Goal: Information Seeking & Learning: Learn about a topic

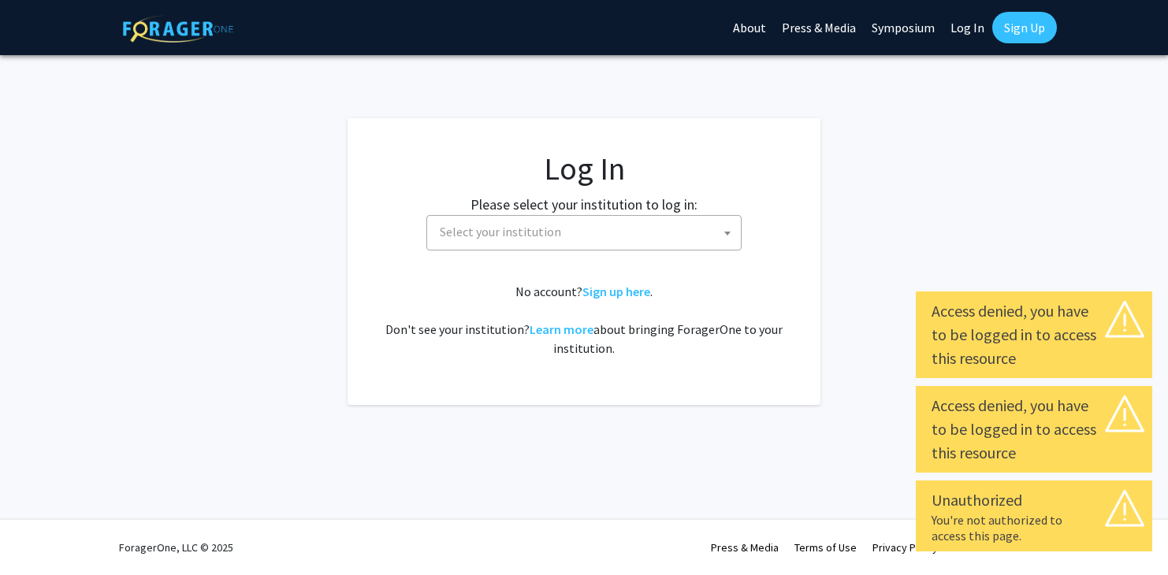
select select
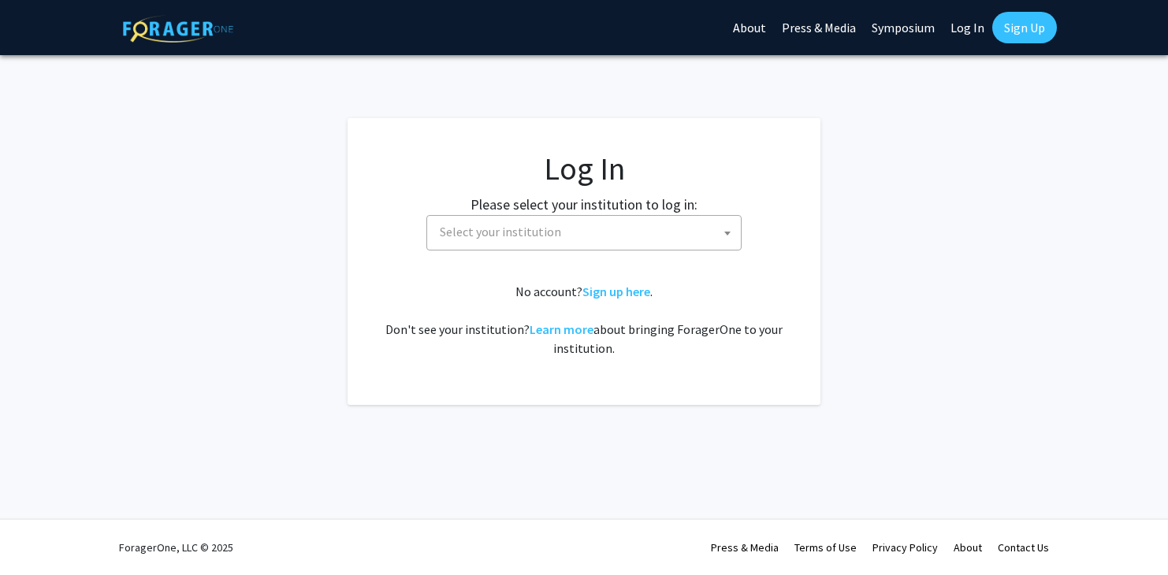
click at [546, 228] on span "Select your institution" at bounding box center [500, 232] width 121 height 16
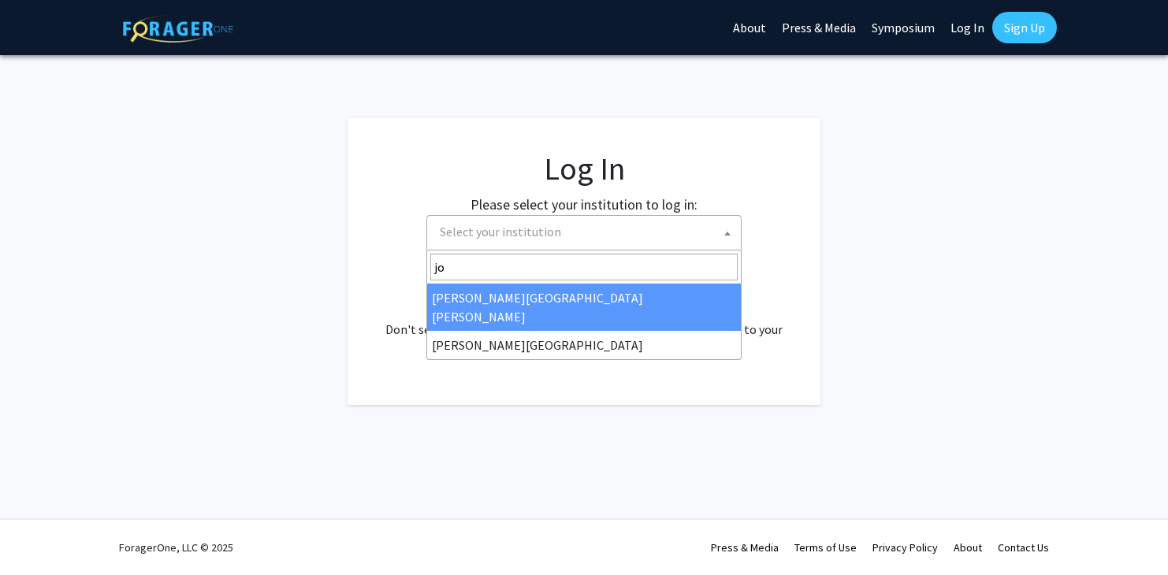
type input "joh"
select select "1"
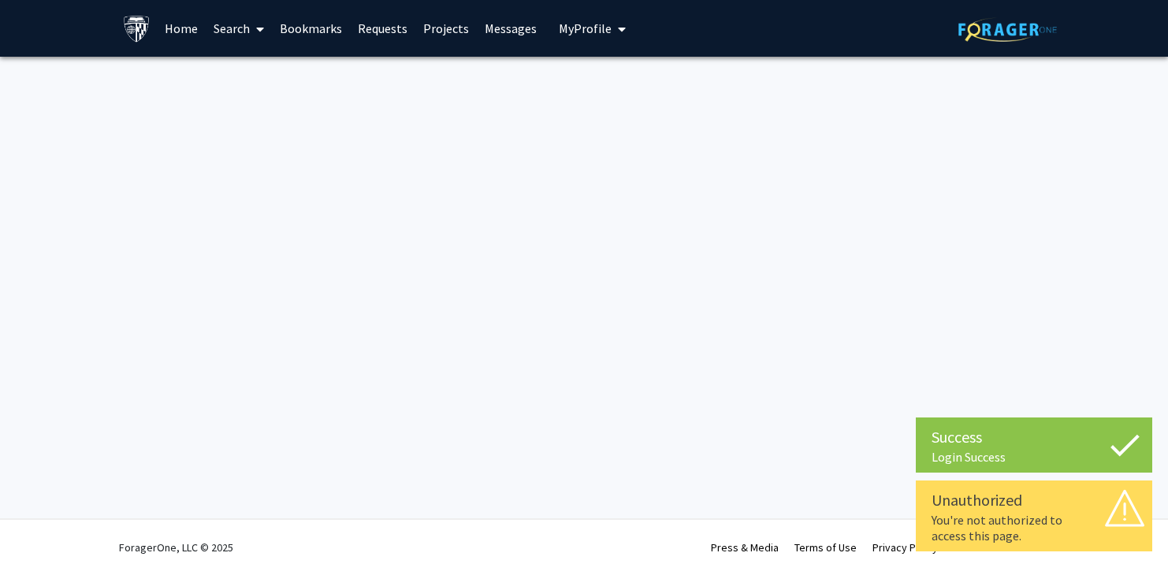
click at [668, 229] on div "Success Login Success Unauthorized You're not authorized to access this page. L…" at bounding box center [584, 287] width 1168 height 575
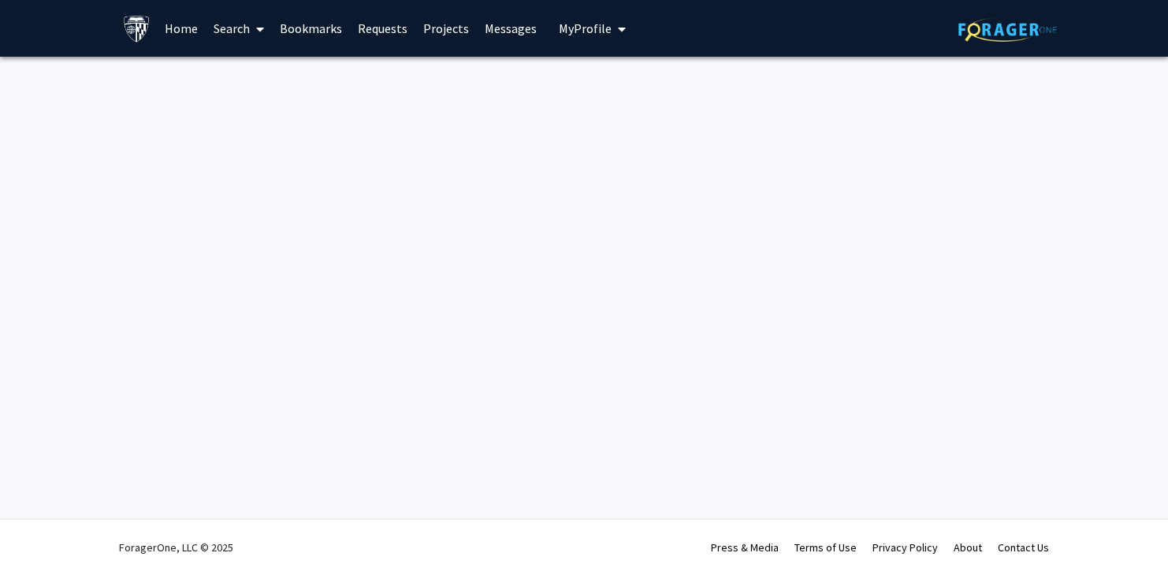
click at [193, 37] on link "Home" at bounding box center [181, 28] width 49 height 55
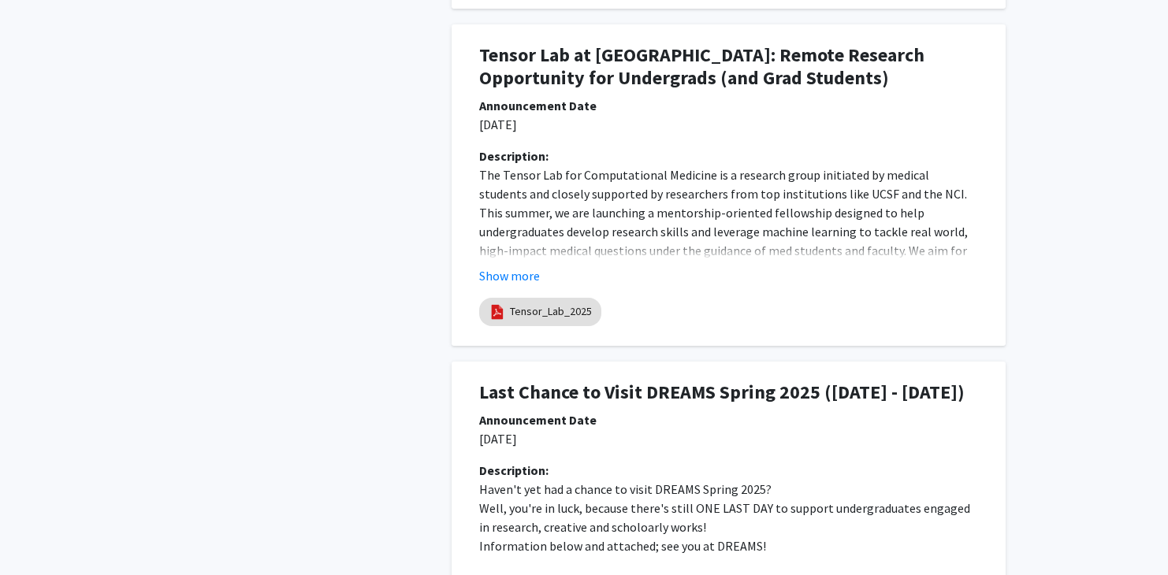
scroll to position [1518, 0]
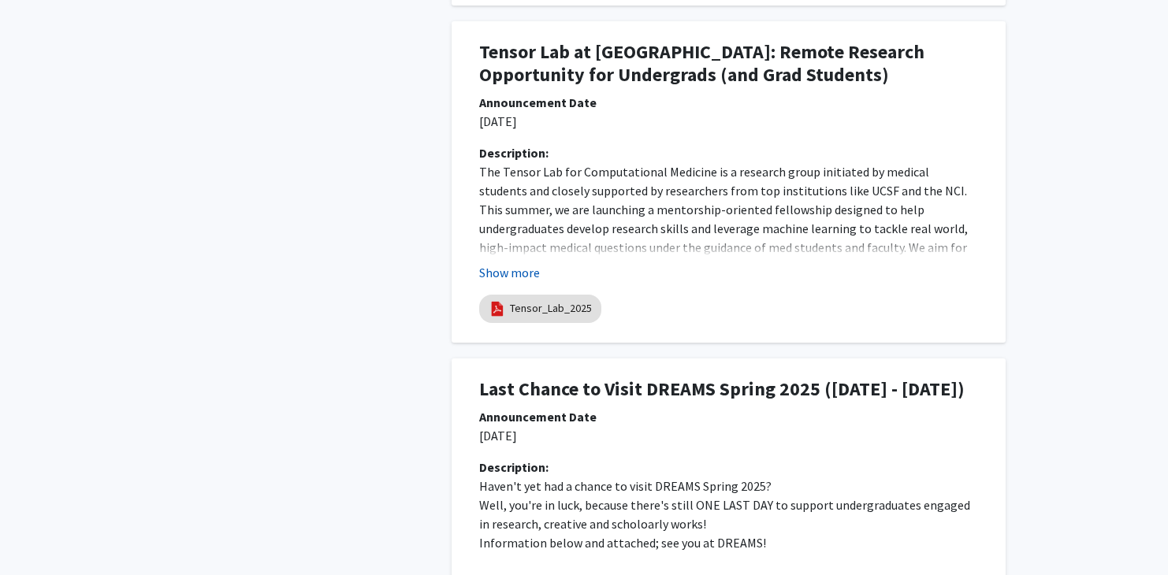
click at [504, 269] on button "Show more" at bounding box center [509, 272] width 61 height 19
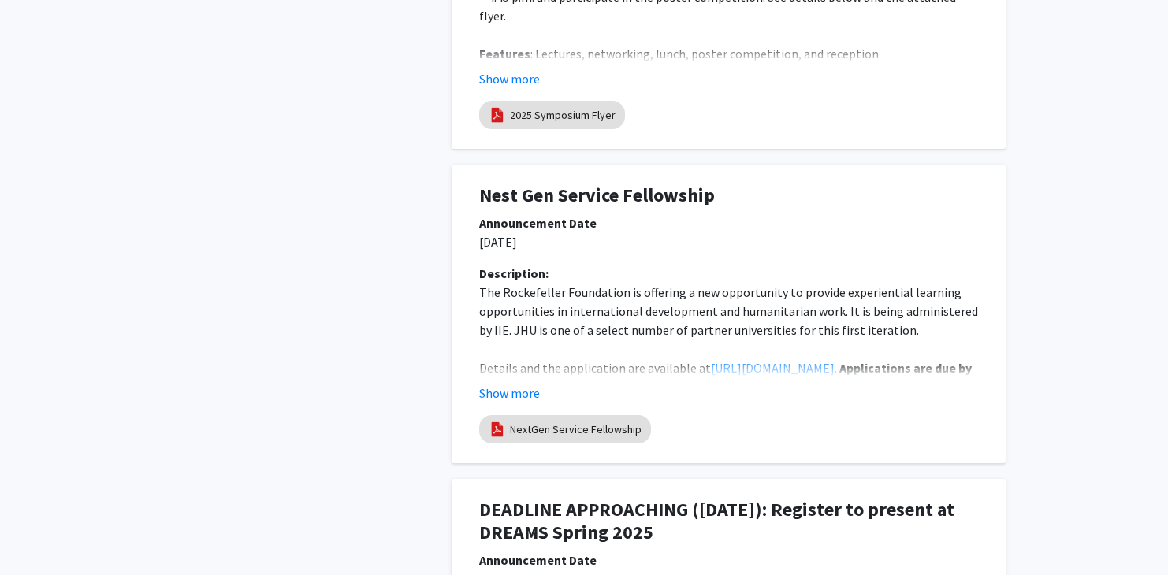
scroll to position [3150, 0]
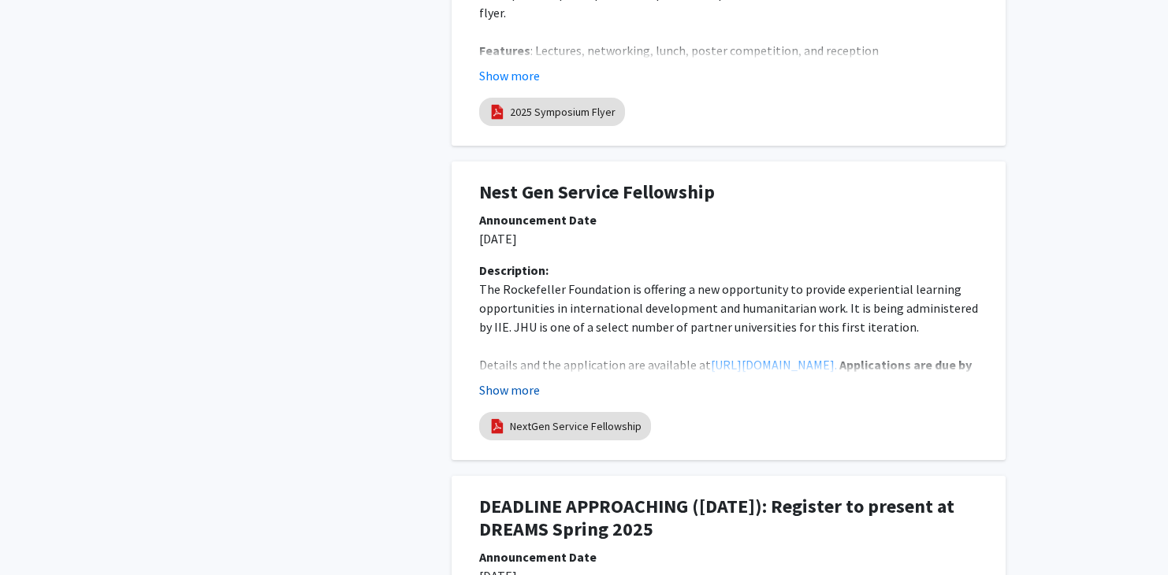
click at [507, 400] on button "Show more" at bounding box center [509, 390] width 61 height 19
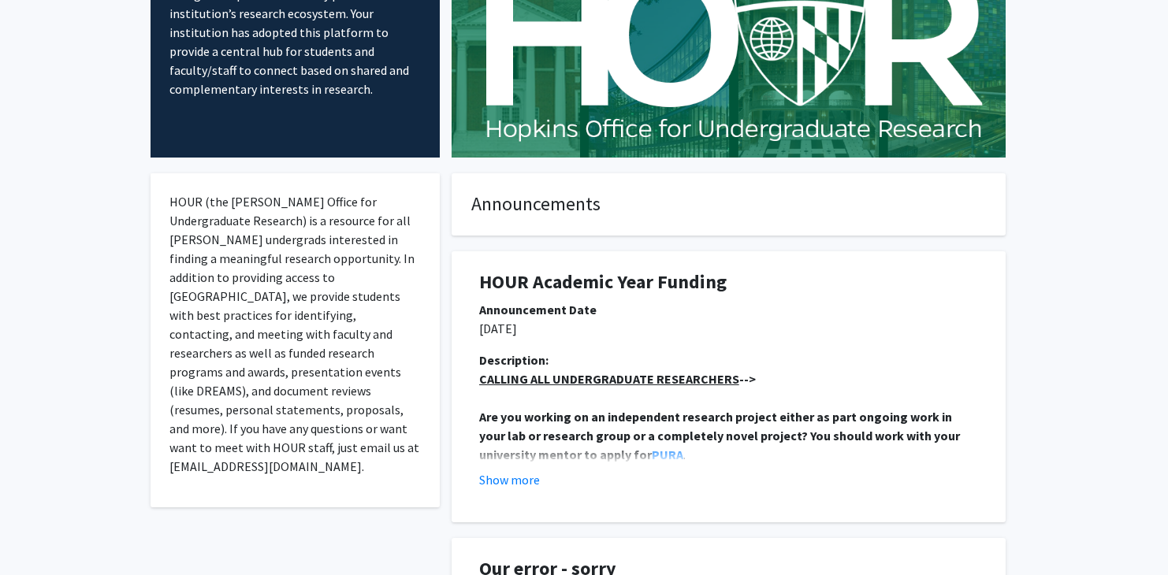
scroll to position [0, 0]
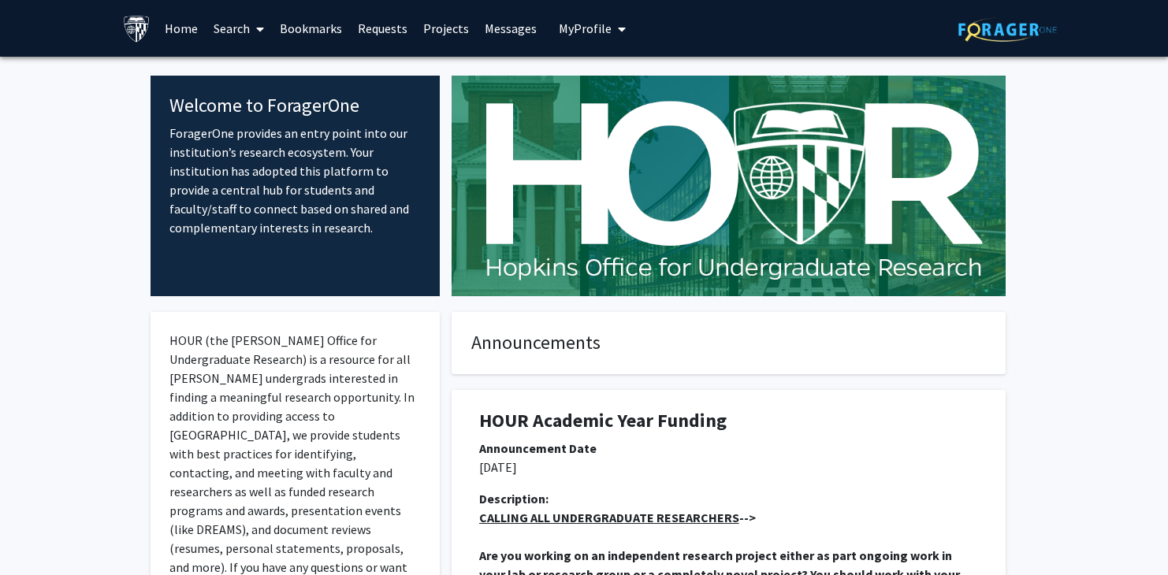
click at [426, 34] on link "Projects" at bounding box center [445, 28] width 61 height 55
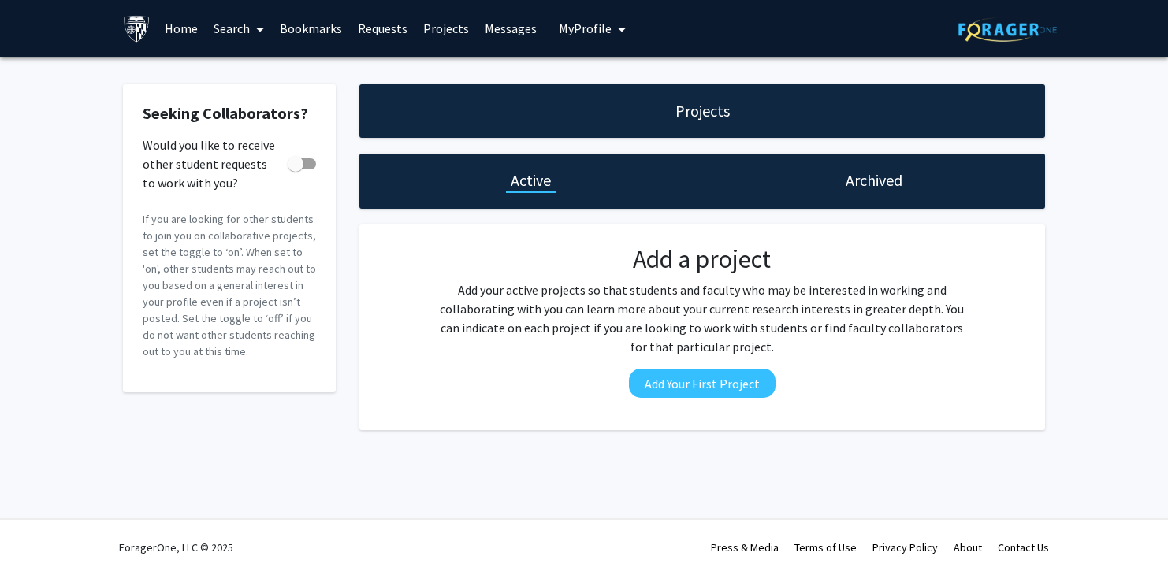
click at [236, 37] on link "Search" at bounding box center [239, 28] width 66 height 55
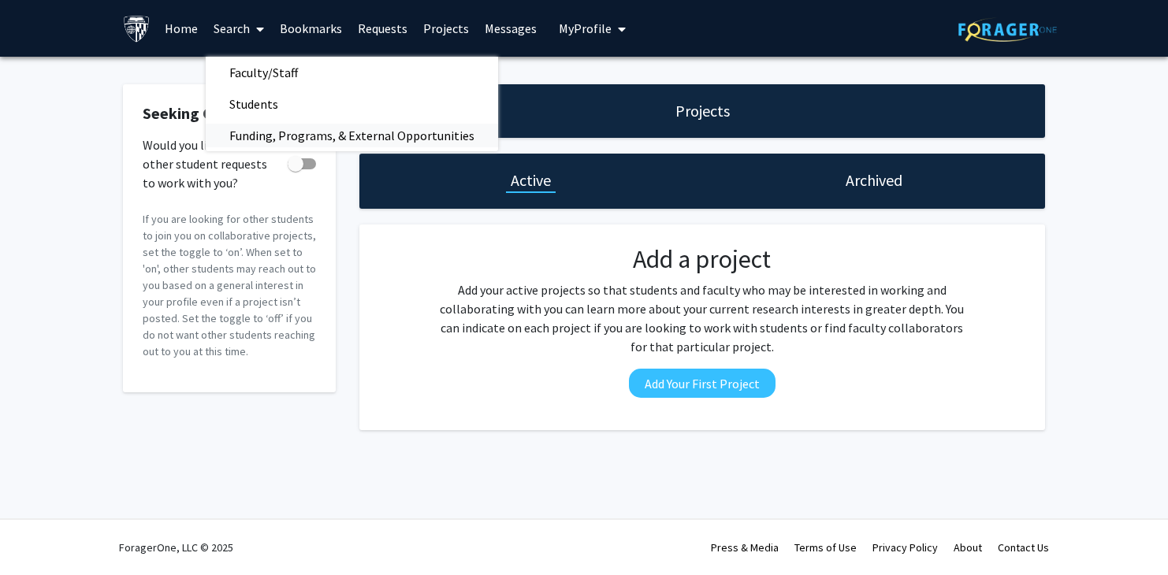
click at [243, 139] on span "Funding, Programs, & External Opportunities" at bounding box center [352, 136] width 292 height 32
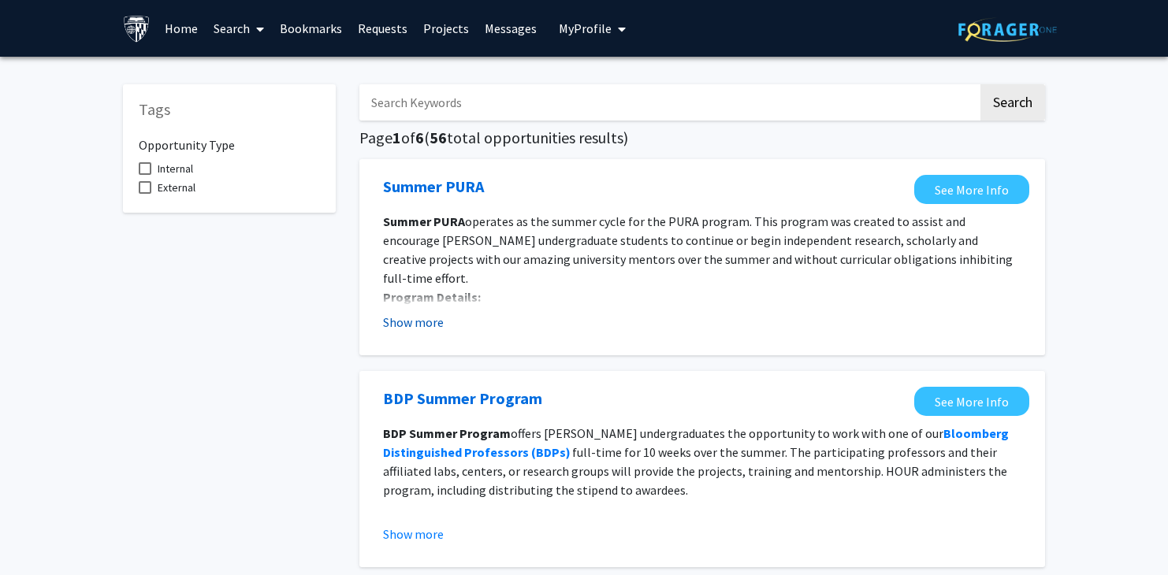
click at [385, 315] on button "Show more" at bounding box center [413, 322] width 61 height 19
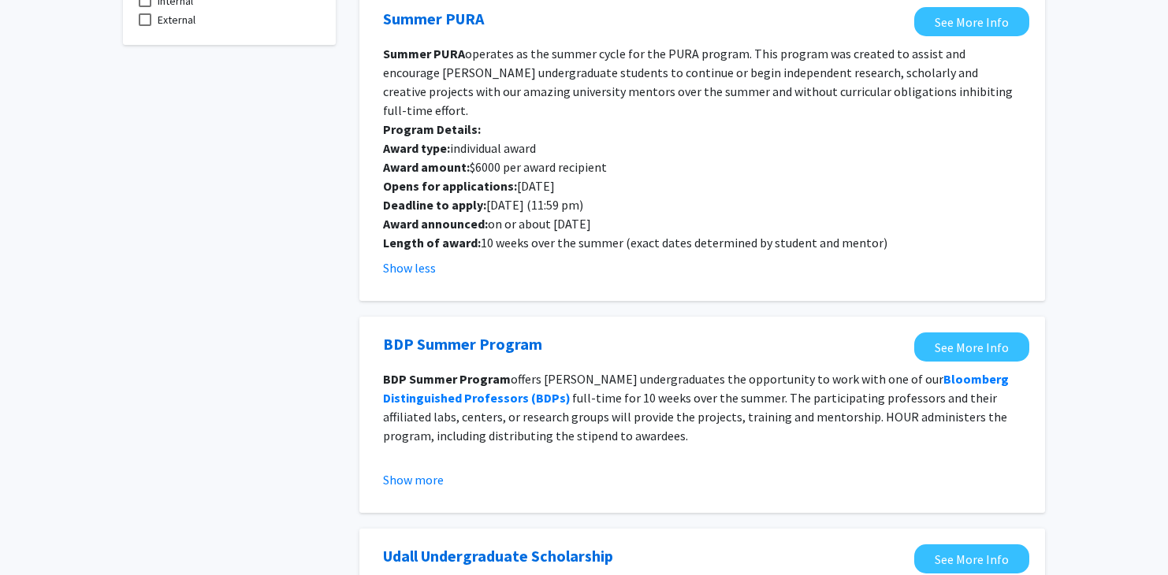
scroll to position [169, 0]
click at [407, 445] on fg-read-more "BDP Summer Program offers Hopkins undergraduates the opportunity to work with o…" at bounding box center [702, 429] width 638 height 120
click at [407, 470] on button "Show more" at bounding box center [413, 479] width 61 height 19
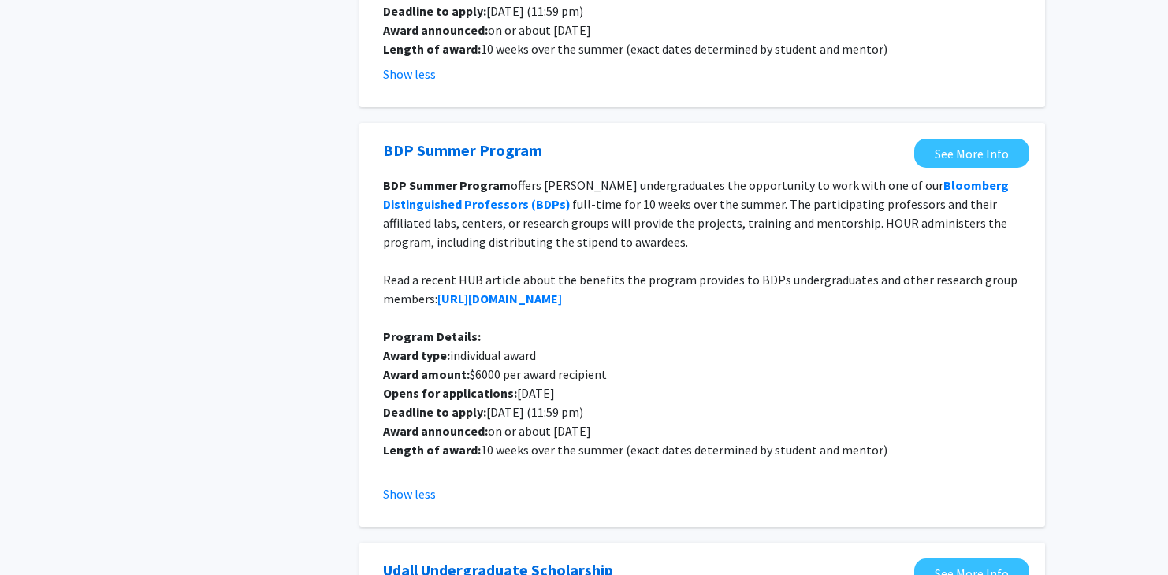
scroll to position [362, 0]
click at [543, 290] on strong "https://bit.ly/bdpsummerprogram" at bounding box center [499, 298] width 125 height 16
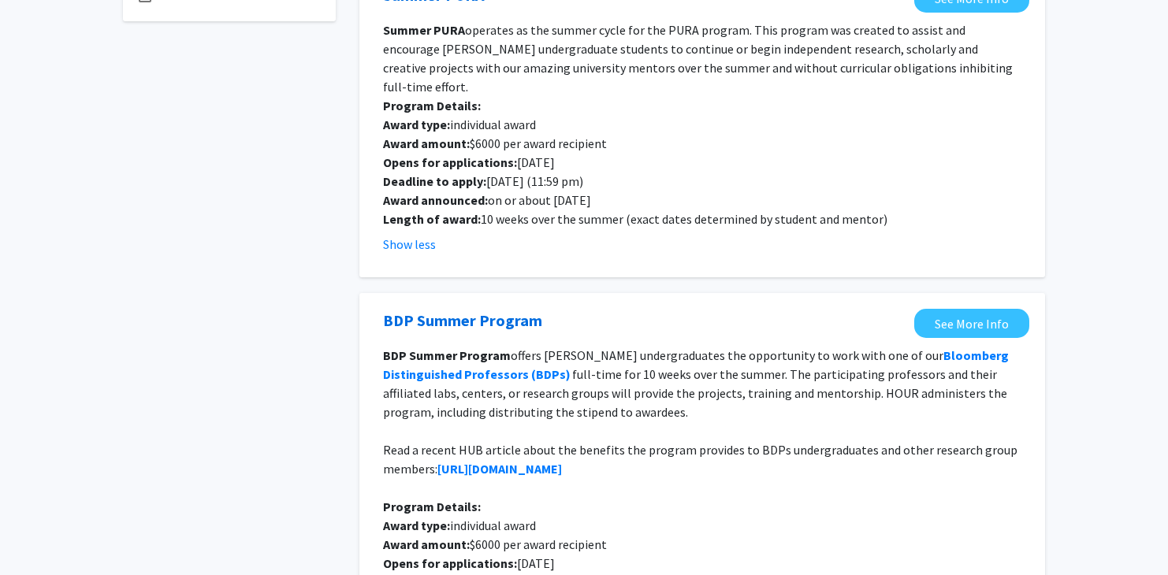
scroll to position [0, 0]
